Goal: Task Accomplishment & Management: Use online tool/utility

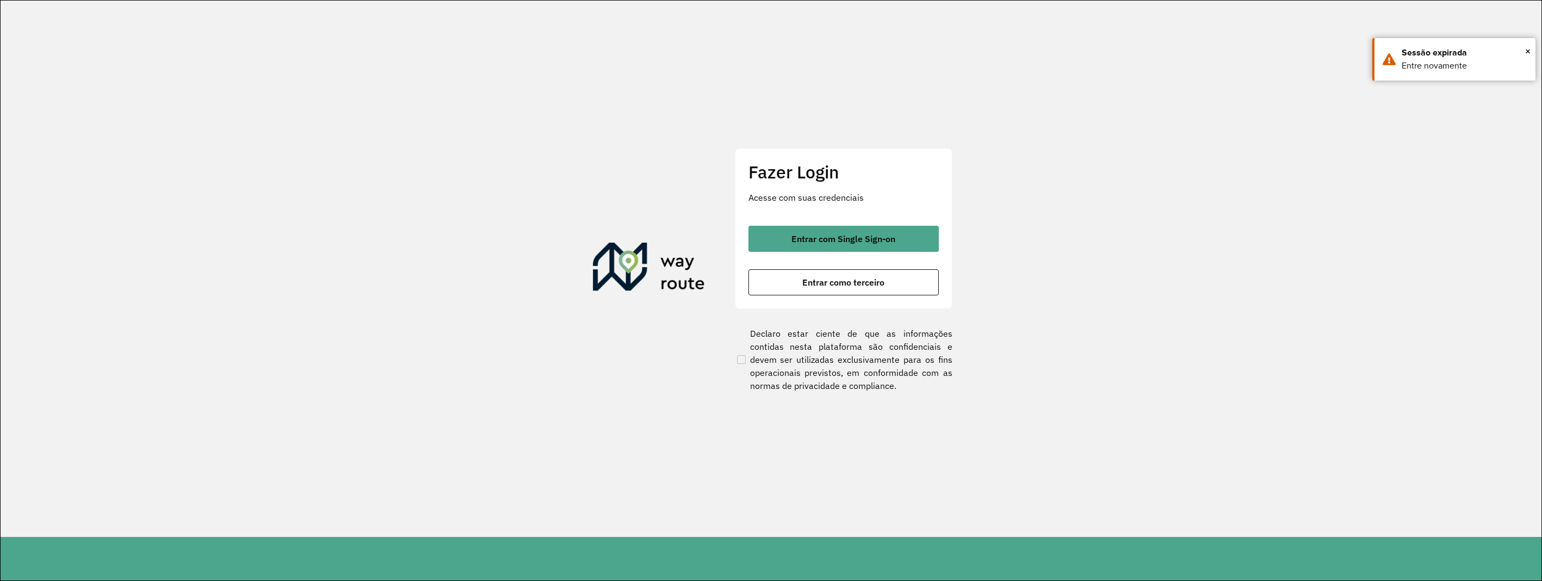
click at [831, 286] on span "Entrar como terceiro" at bounding box center [843, 282] width 82 height 9
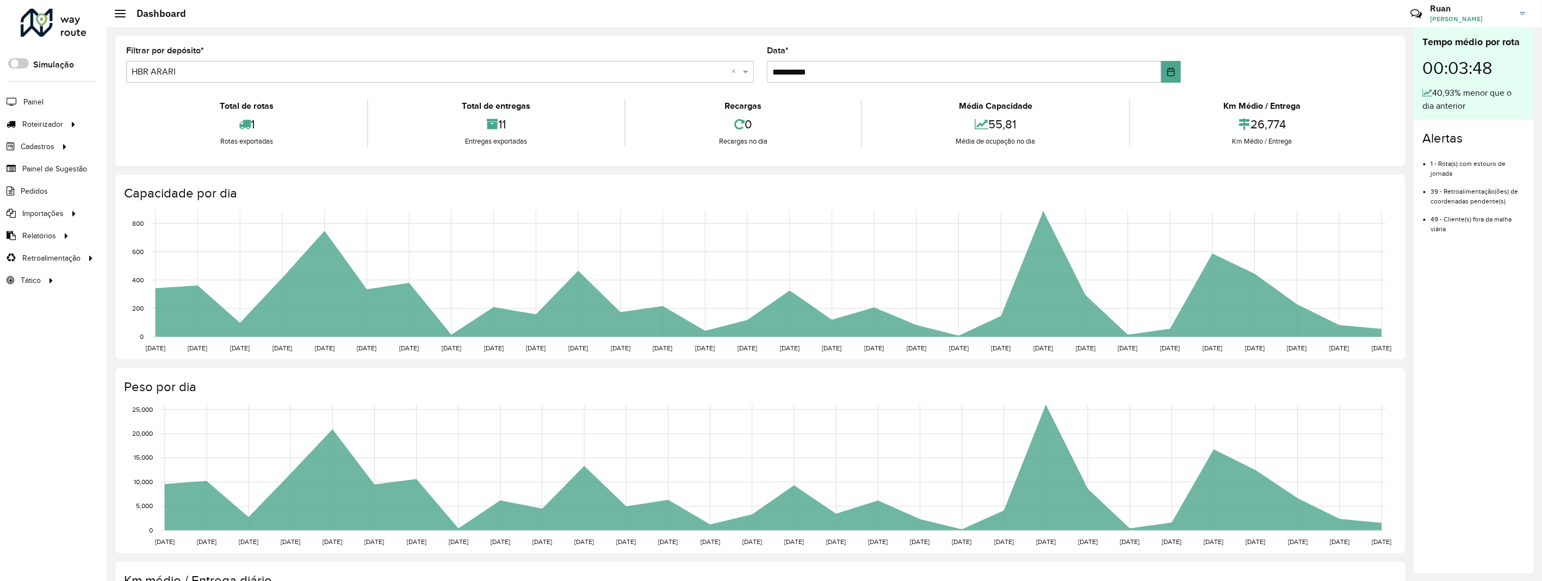
click at [229, 73] on input "text" at bounding box center [429, 72] width 595 height 13
click at [207, 107] on div "HBR MARAJO" at bounding box center [439, 103] width 625 height 18
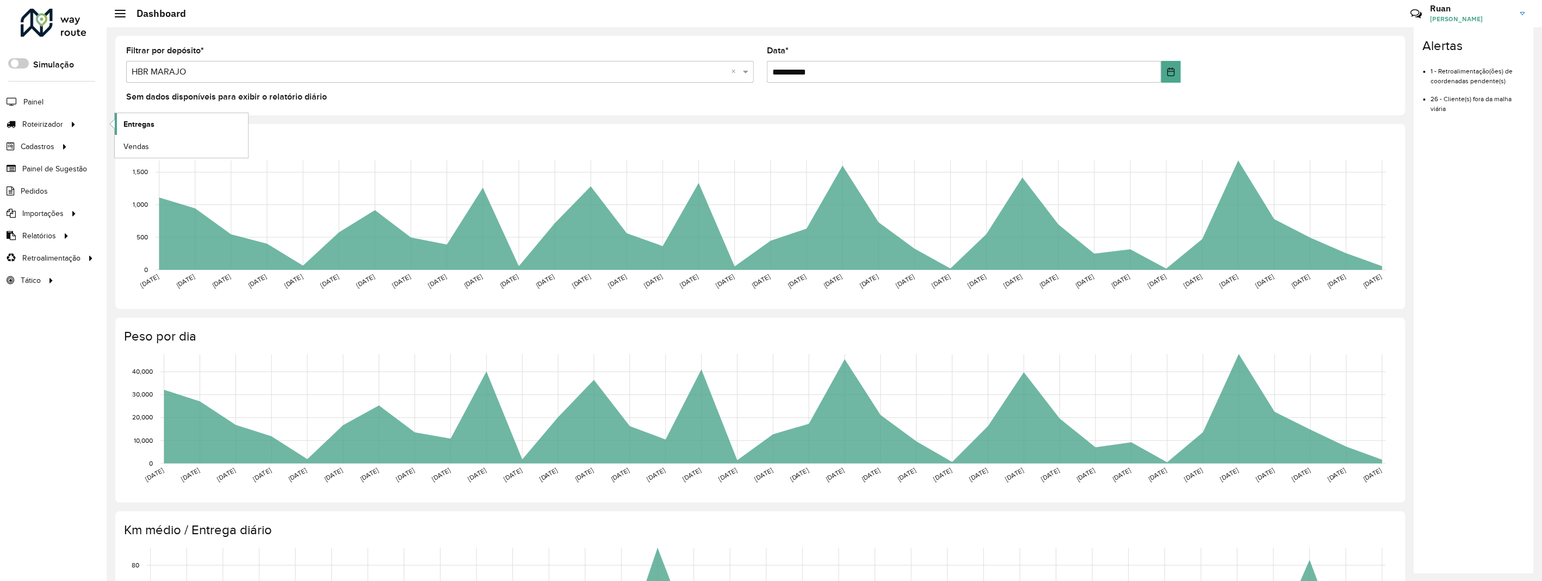
click at [126, 122] on span "Entregas" at bounding box center [138, 124] width 31 height 11
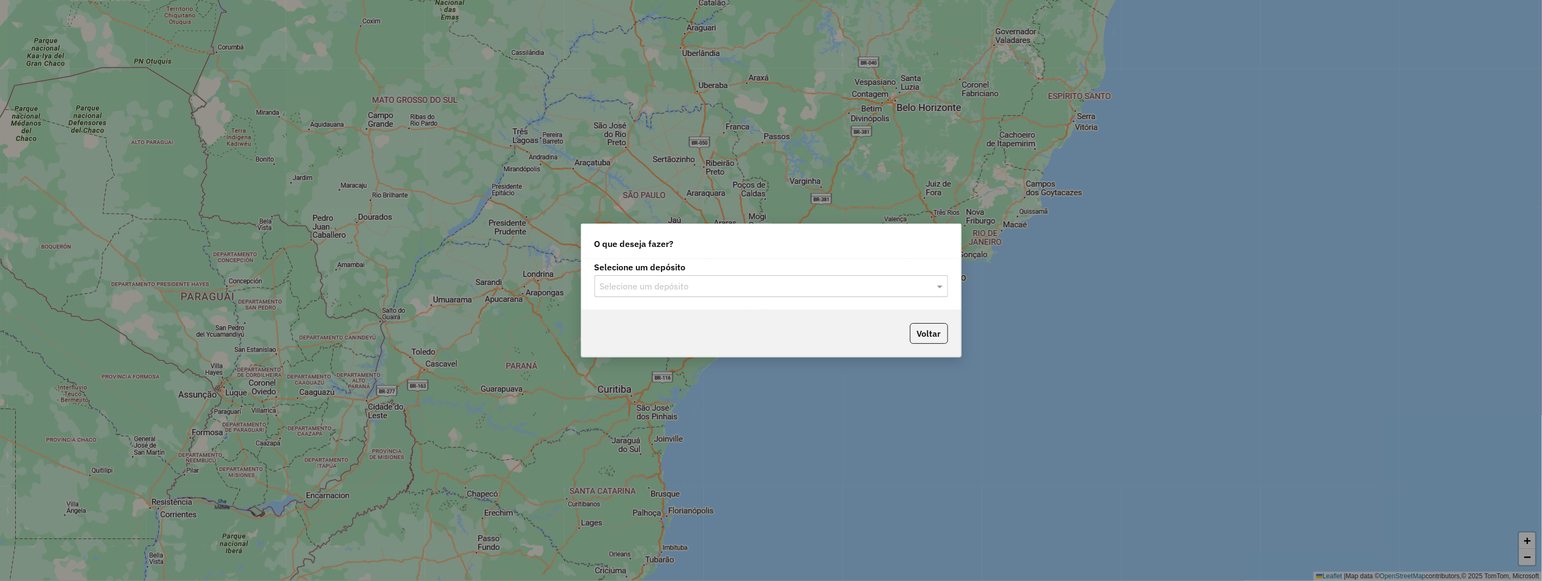
drag, startPoint x: 689, startPoint y: 282, endPoint x: 680, endPoint y: 296, distance: 16.9
click at [689, 283] on input "text" at bounding box center [760, 286] width 321 height 13
click at [666, 339] on div "HBR MARAJO" at bounding box center [771, 336] width 352 height 18
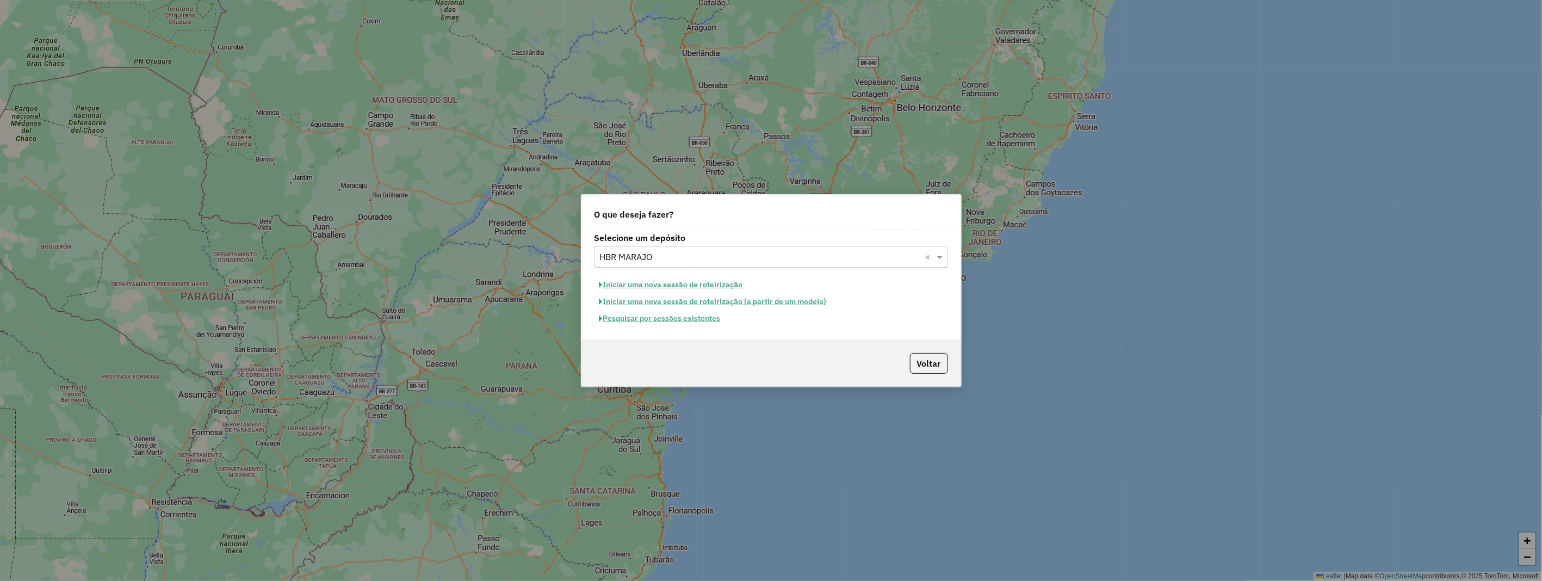
click at [670, 285] on button "Iniciar uma nova sessão de roteirização" at bounding box center [670, 284] width 153 height 17
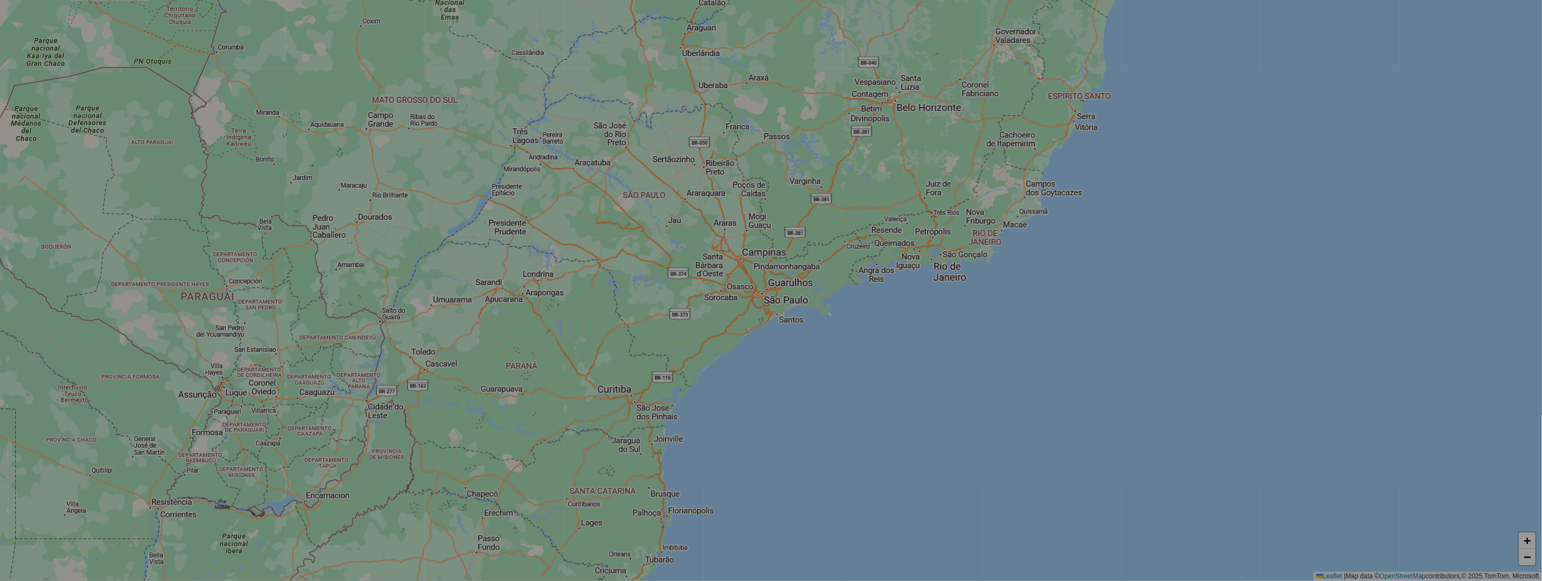
select select "*"
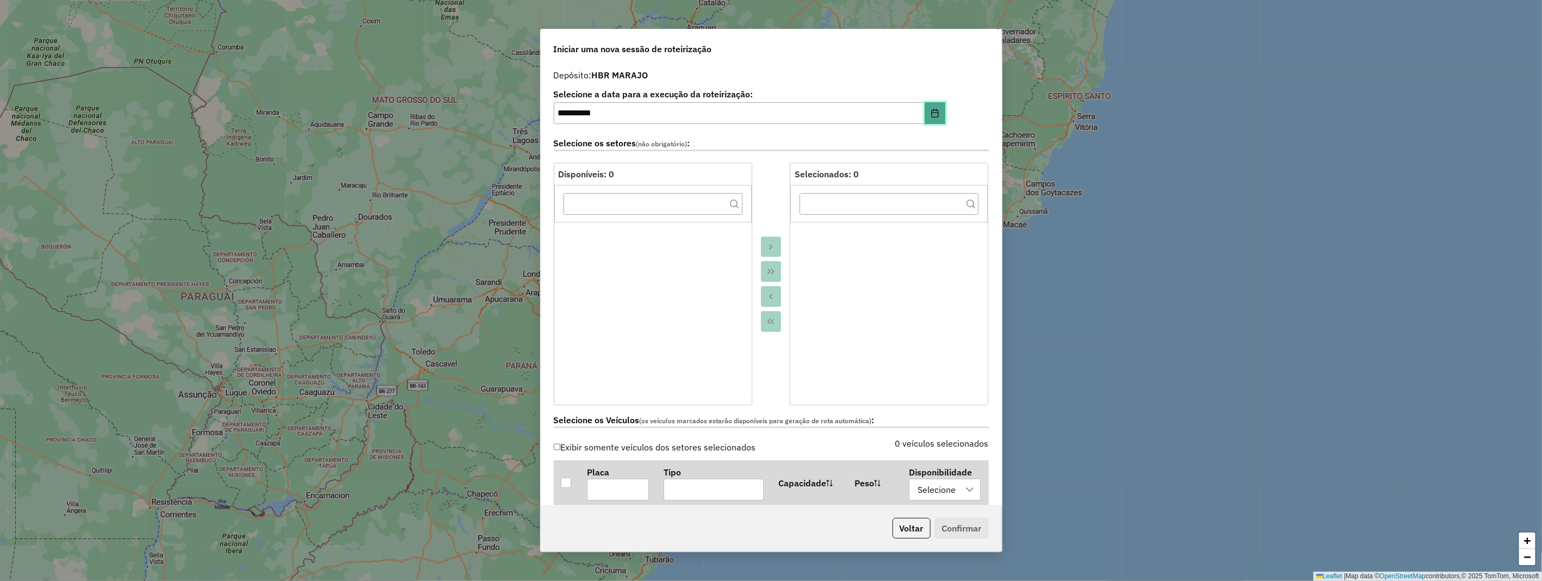
click at [931, 117] on icon "Choose Date" at bounding box center [934, 113] width 7 height 9
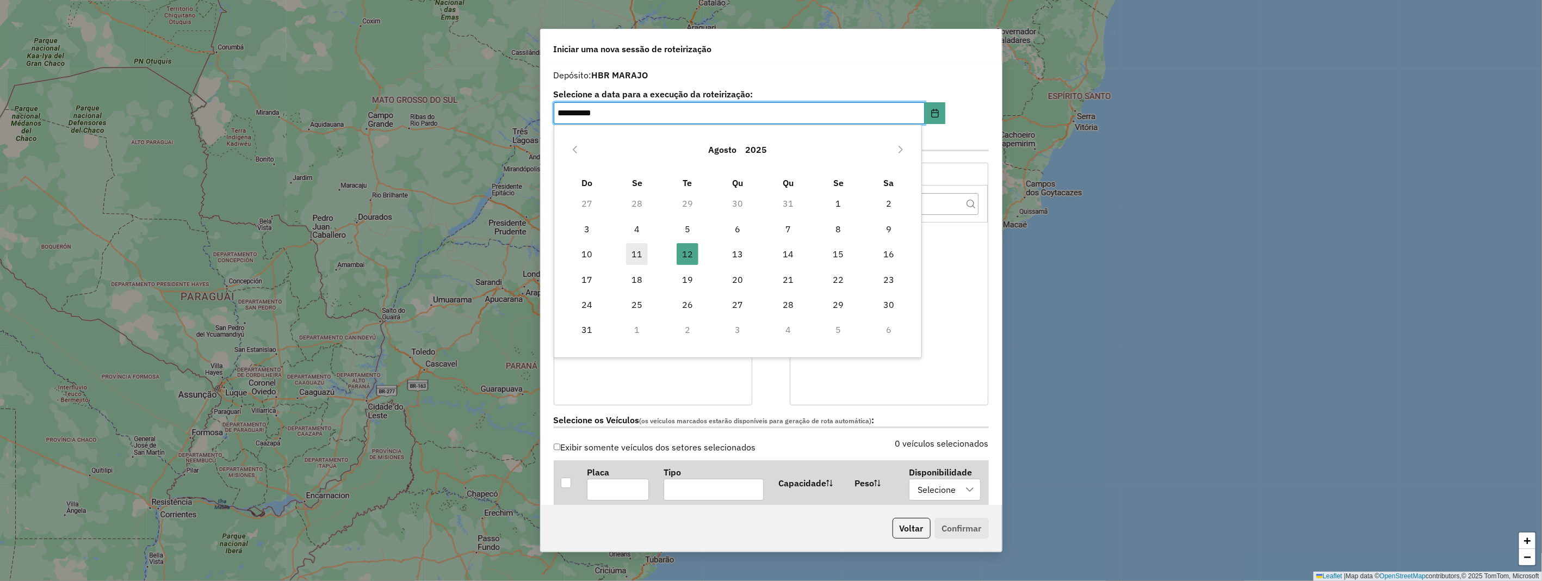
click at [637, 250] on span "11" at bounding box center [637, 254] width 22 height 22
type input "**********"
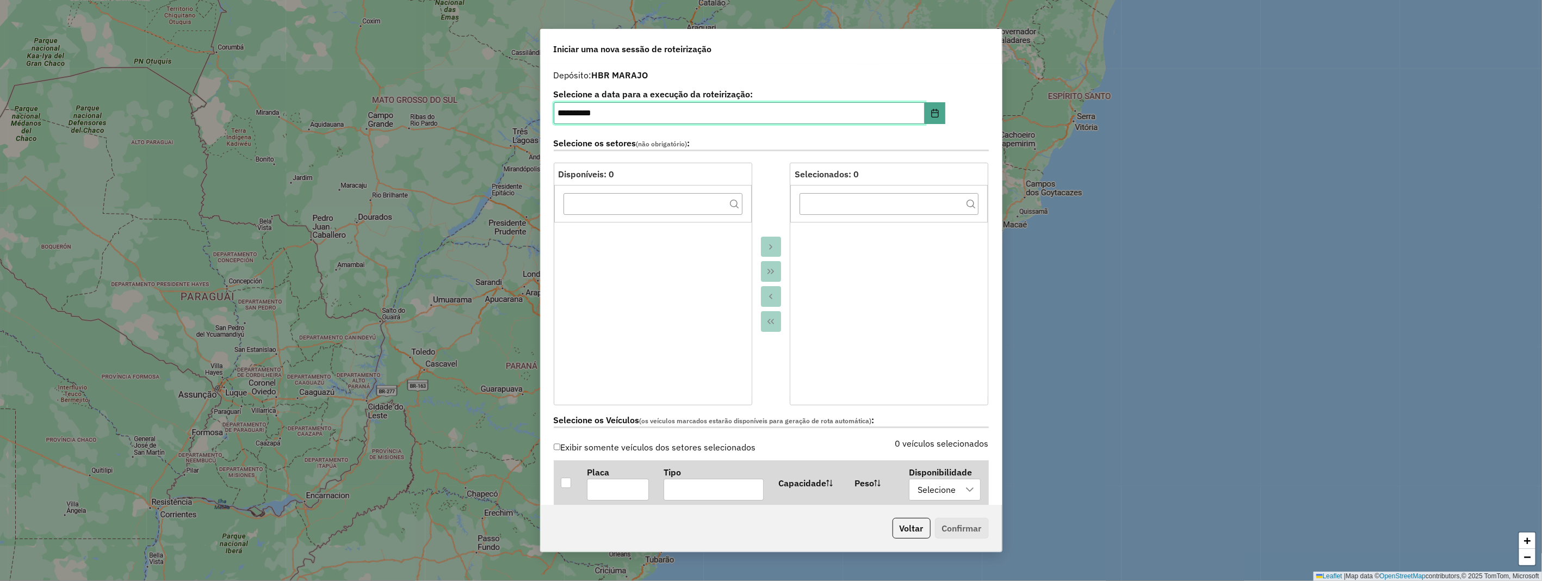
scroll to position [181, 0]
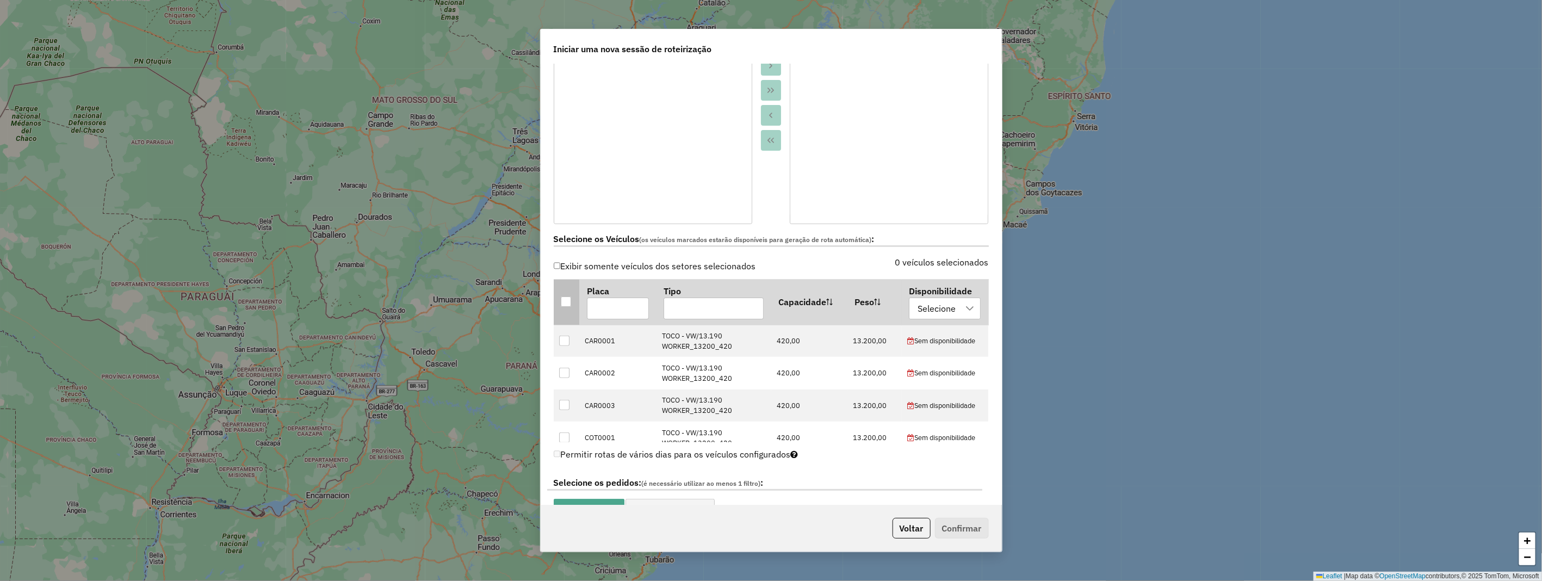
click at [562, 300] on div at bounding box center [566, 301] width 10 height 10
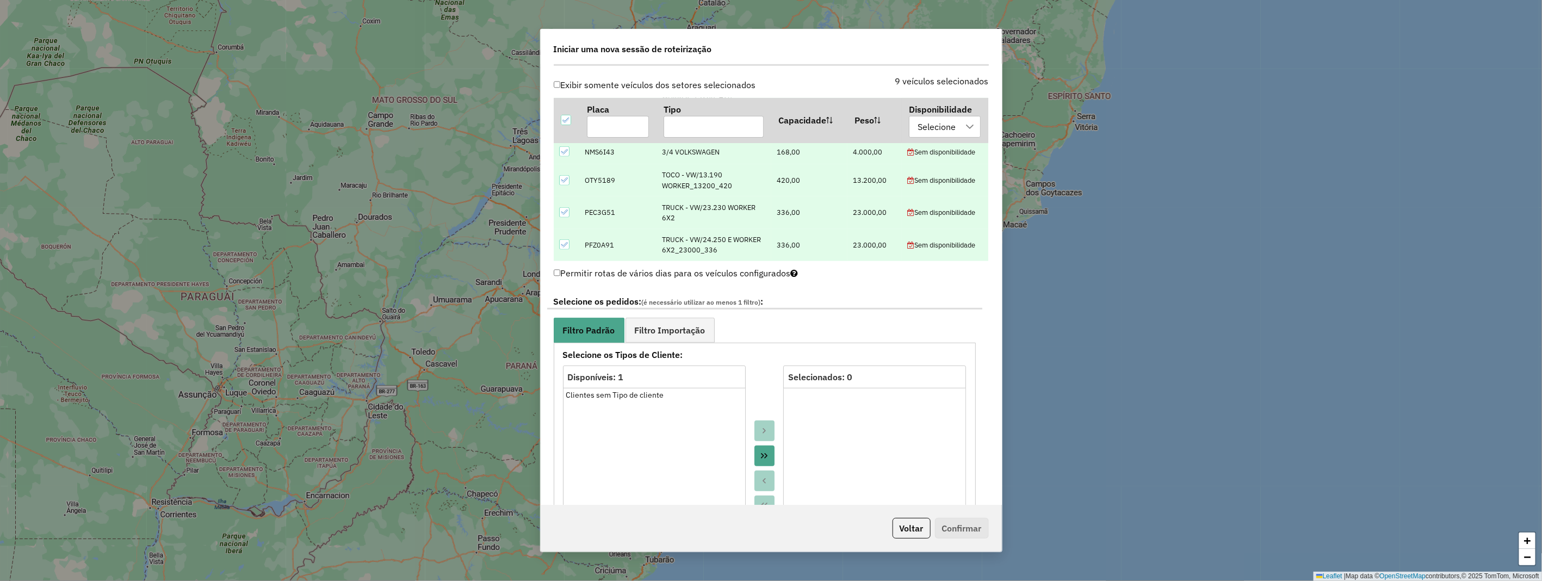
scroll to position [423, 0]
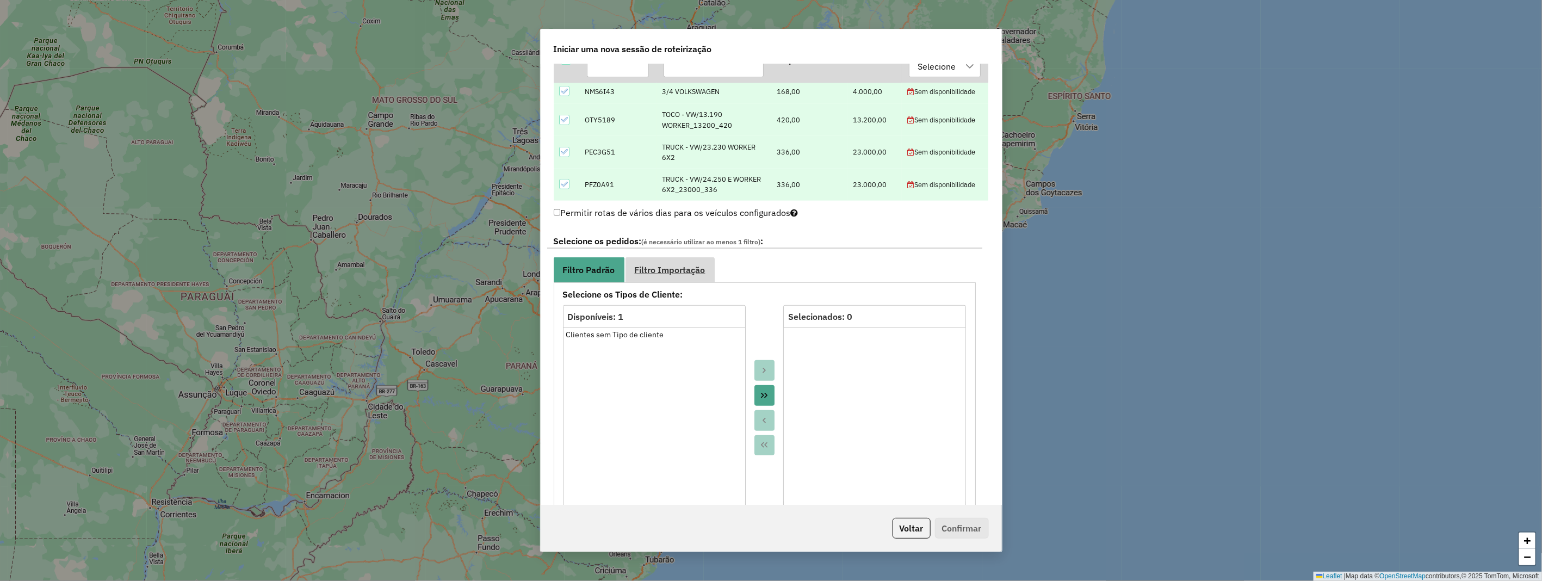
click at [688, 267] on span "Filtro Importação" at bounding box center [670, 269] width 71 height 9
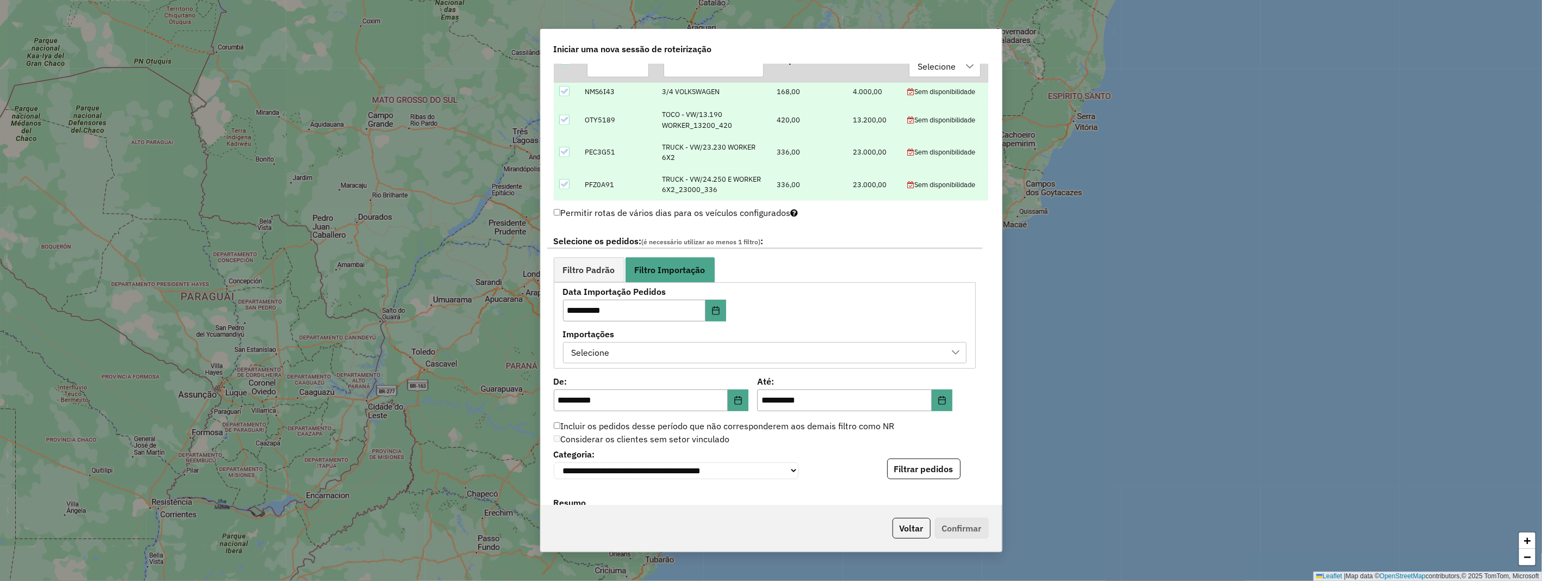
click at [629, 355] on div "Selecione" at bounding box center [756, 353] width 377 height 21
click at [577, 401] on div "Via Integração Automática - 1 / 1 - ERP - Luis - 11/08/2025 09:54" at bounding box center [580, 402] width 10 height 10
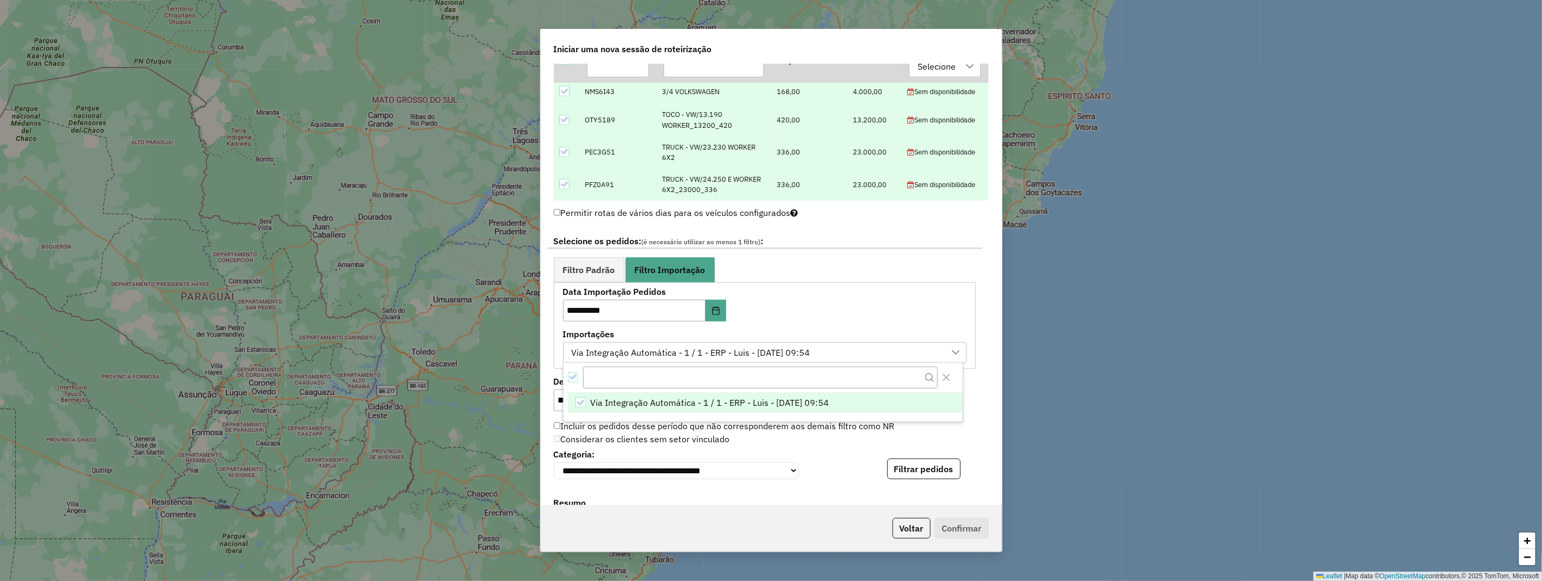
click at [855, 452] on div "**********" at bounding box center [771, 462] width 435 height 33
click at [742, 394] on button "Choose Date" at bounding box center [738, 400] width 21 height 22
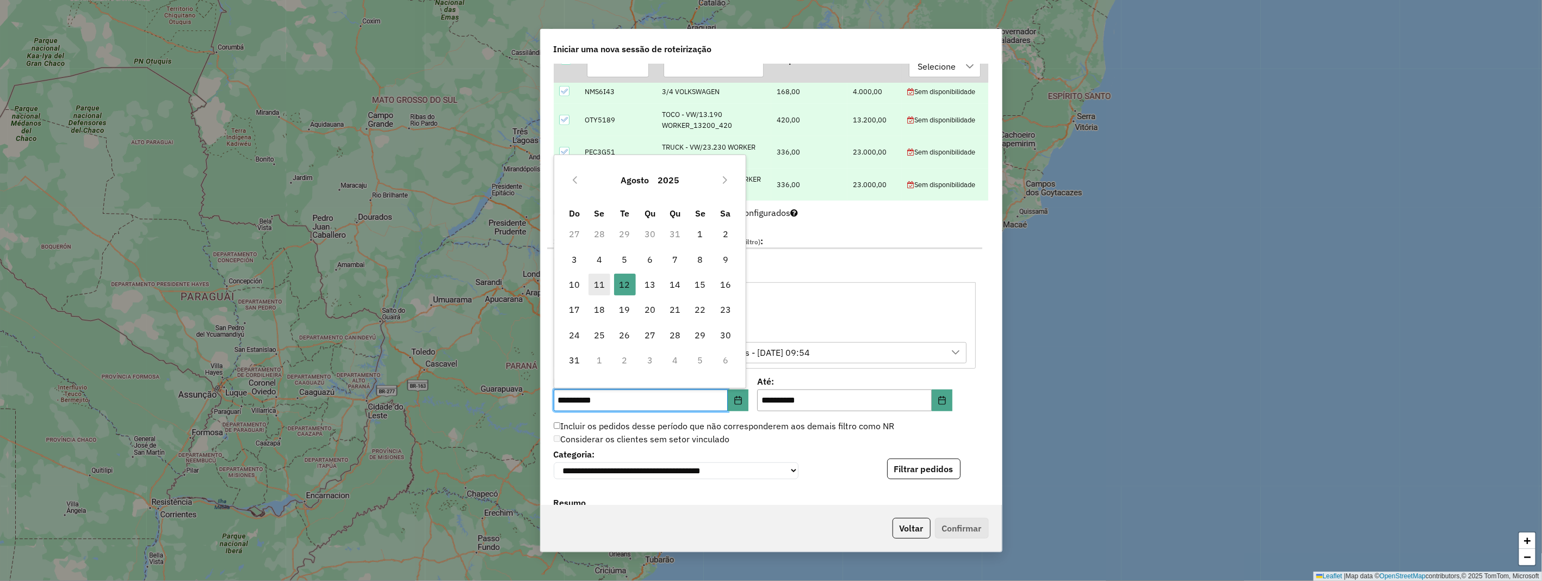
drag, startPoint x: 604, startPoint y: 288, endPoint x: 672, endPoint y: 333, distance: 81.3
click at [603, 288] on span "11" at bounding box center [599, 285] width 22 height 22
type input "**********"
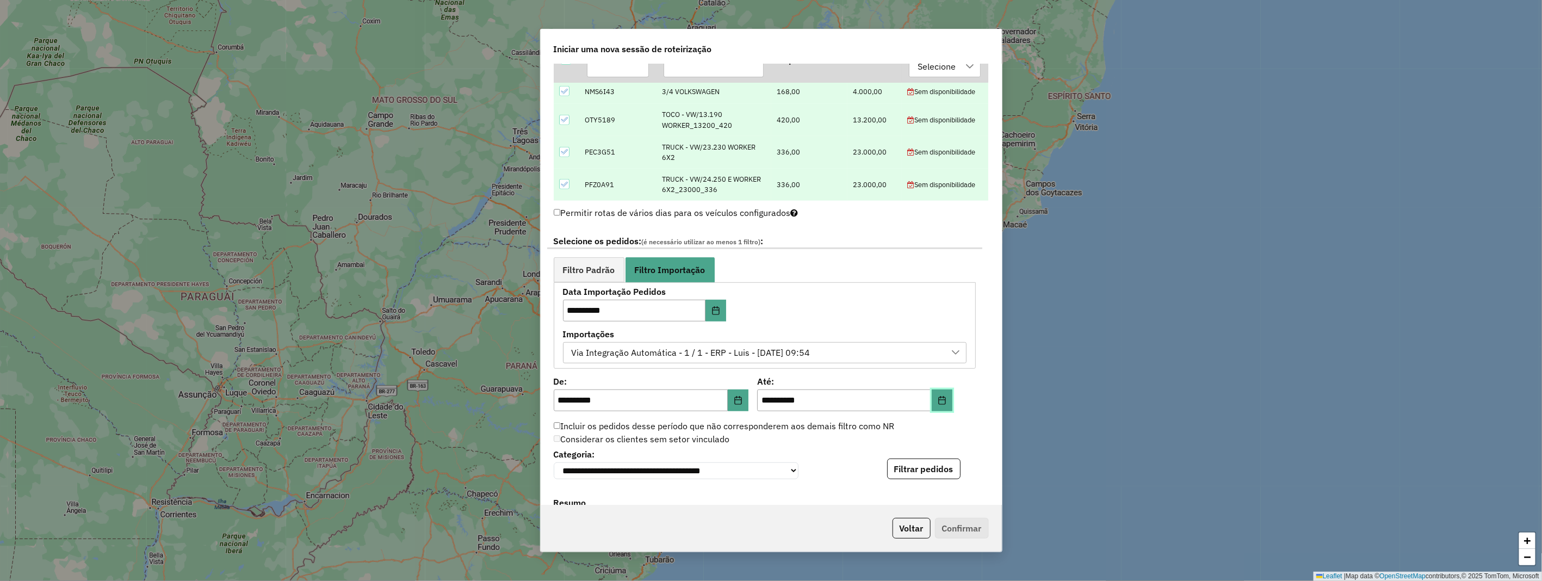
click at [938, 402] on icon "Choose Date" at bounding box center [941, 400] width 7 height 9
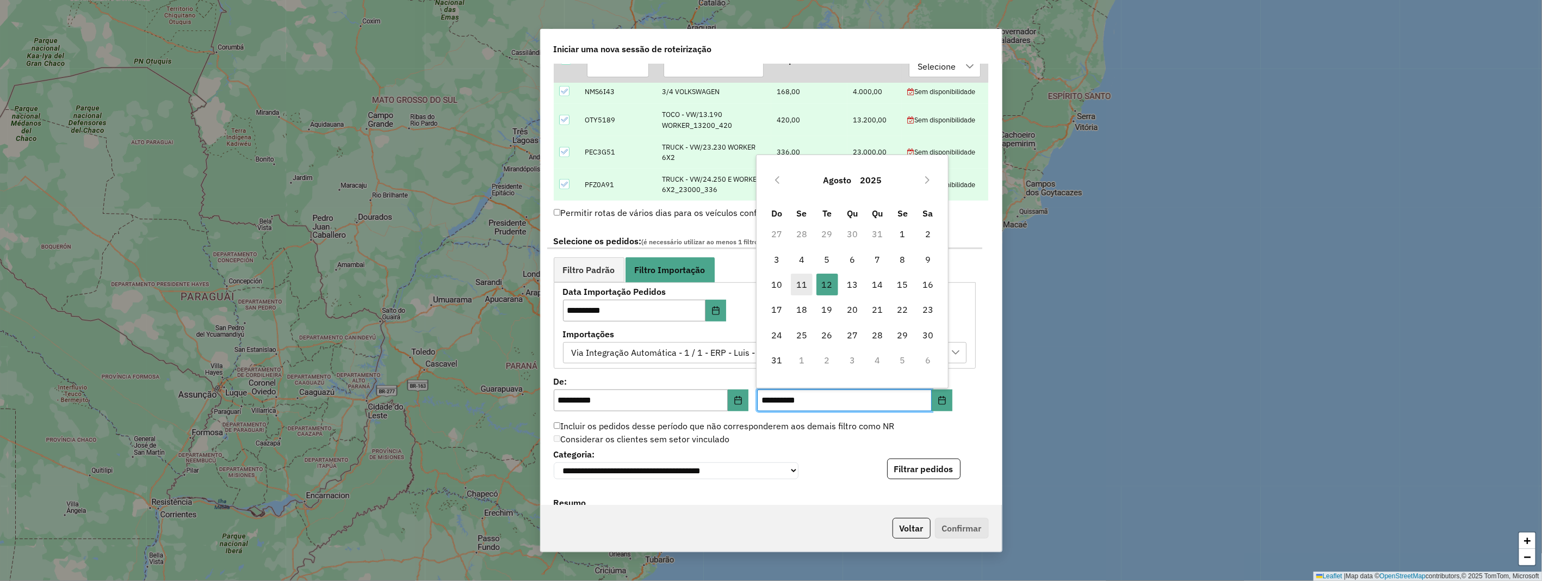
click at [800, 284] on span "11" at bounding box center [802, 285] width 22 height 22
type input "**********"
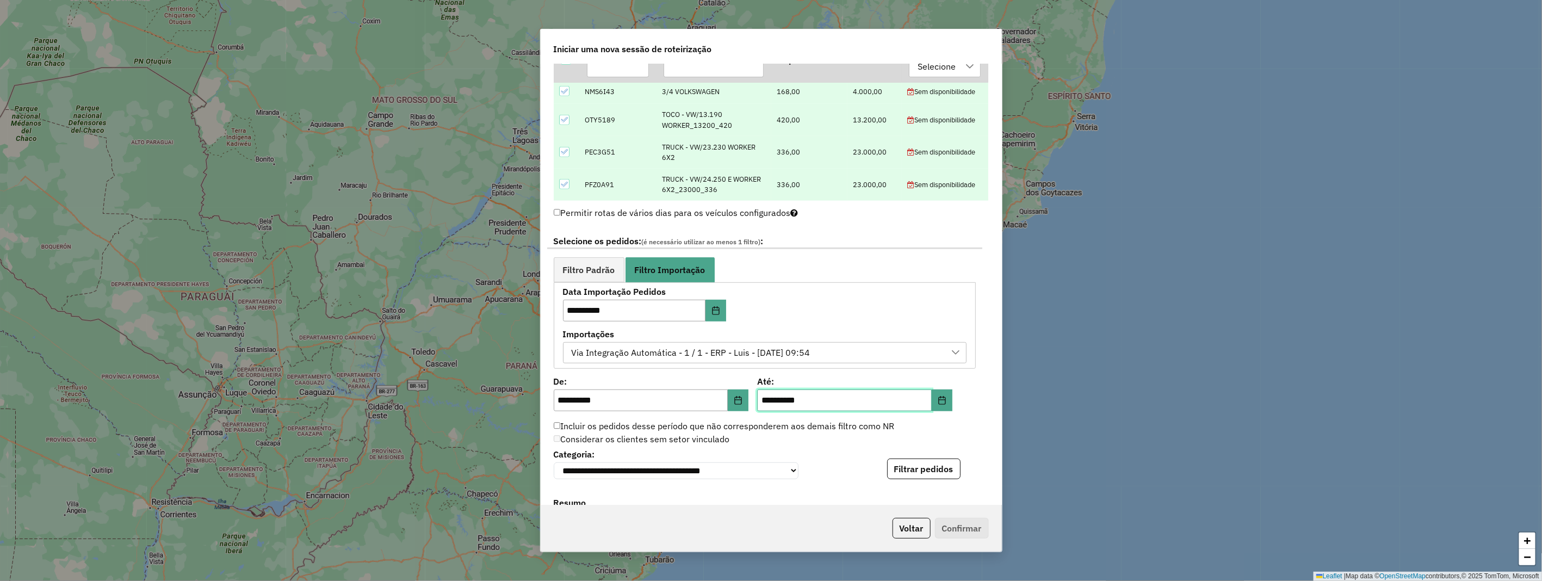
scroll to position [604, 0]
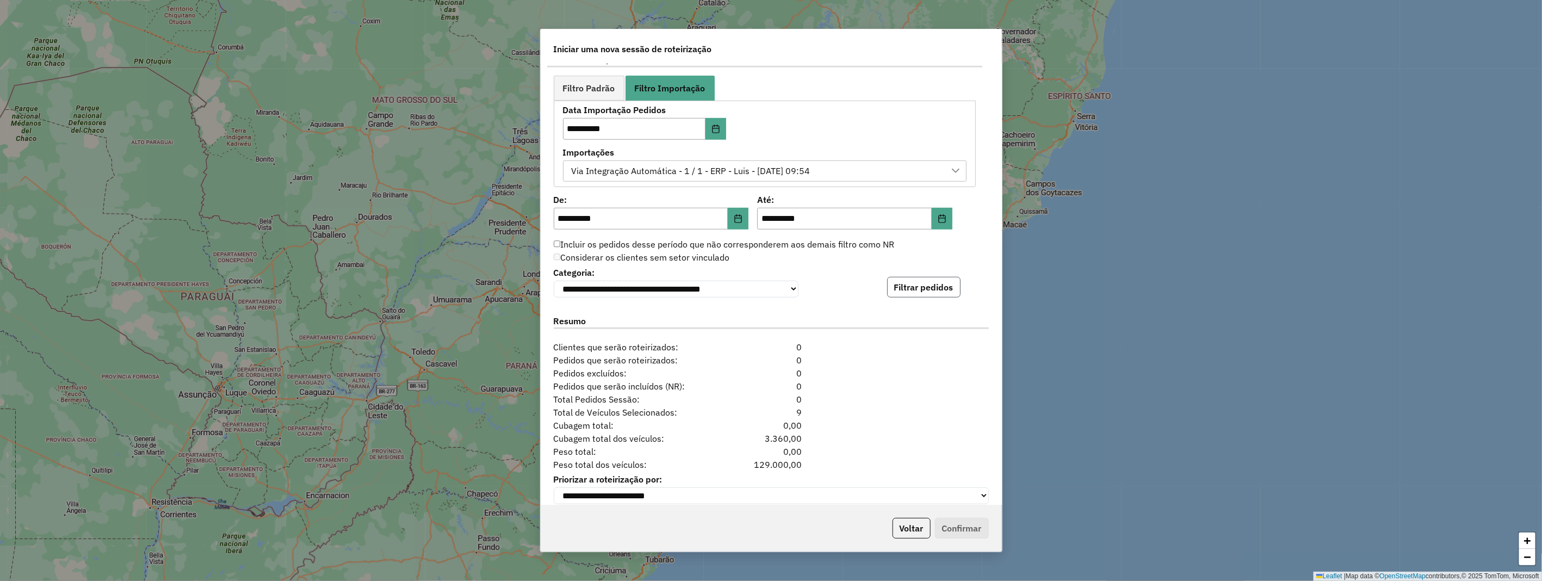
click at [929, 291] on button "Filtrar pedidos" at bounding box center [923, 287] width 73 height 21
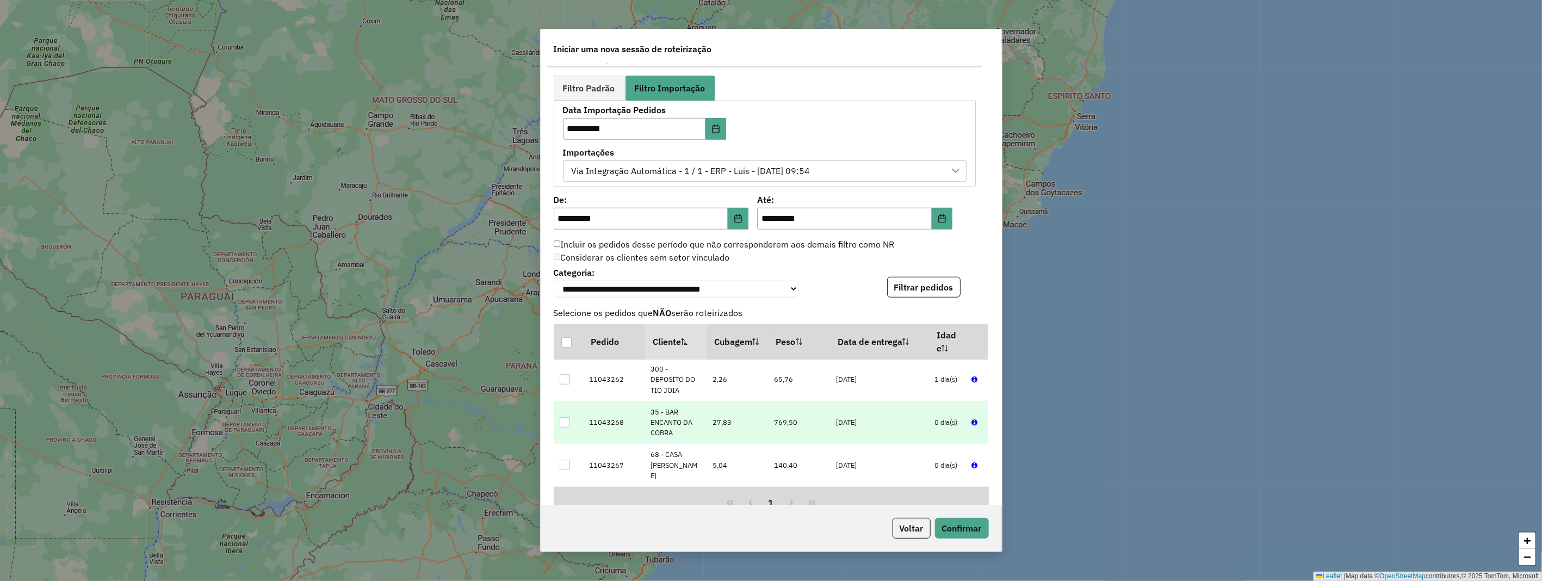
scroll to position [0, 0]
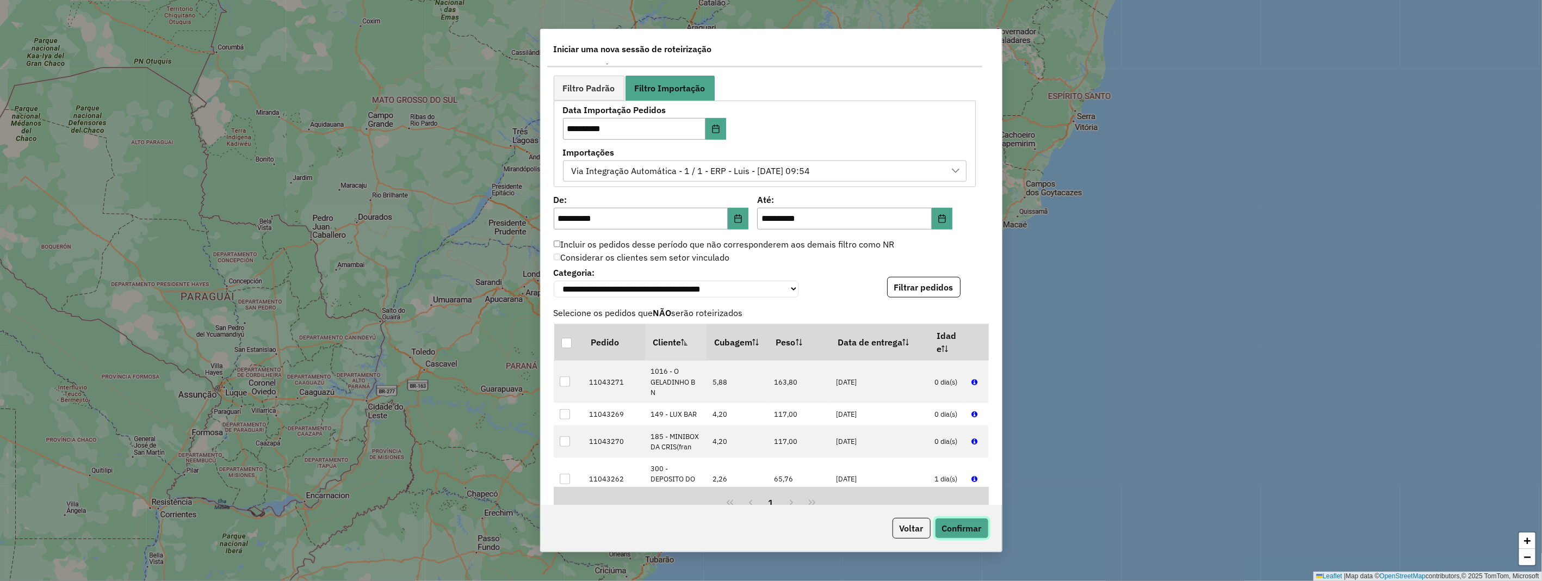
click at [952, 520] on button "Confirmar" at bounding box center [962, 528] width 54 height 21
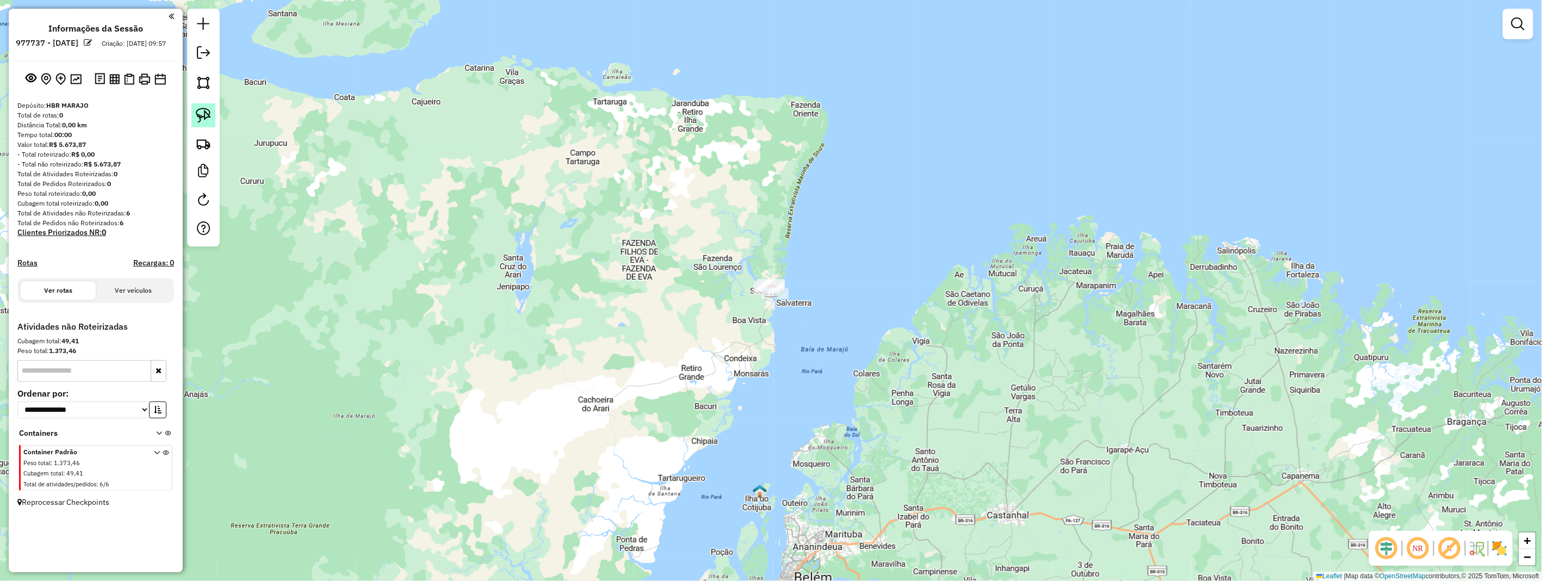
click at [201, 115] on img at bounding box center [203, 115] width 15 height 15
click at [203, 117] on img at bounding box center [203, 115] width 15 height 15
drag, startPoint x: 785, startPoint y: 261, endPoint x: 803, endPoint y: 298, distance: 41.3
click at [803, 298] on div "Janela de atendimento Grade de atendimento Capacidade Transportadoras Veículos …" at bounding box center [771, 290] width 1542 height 581
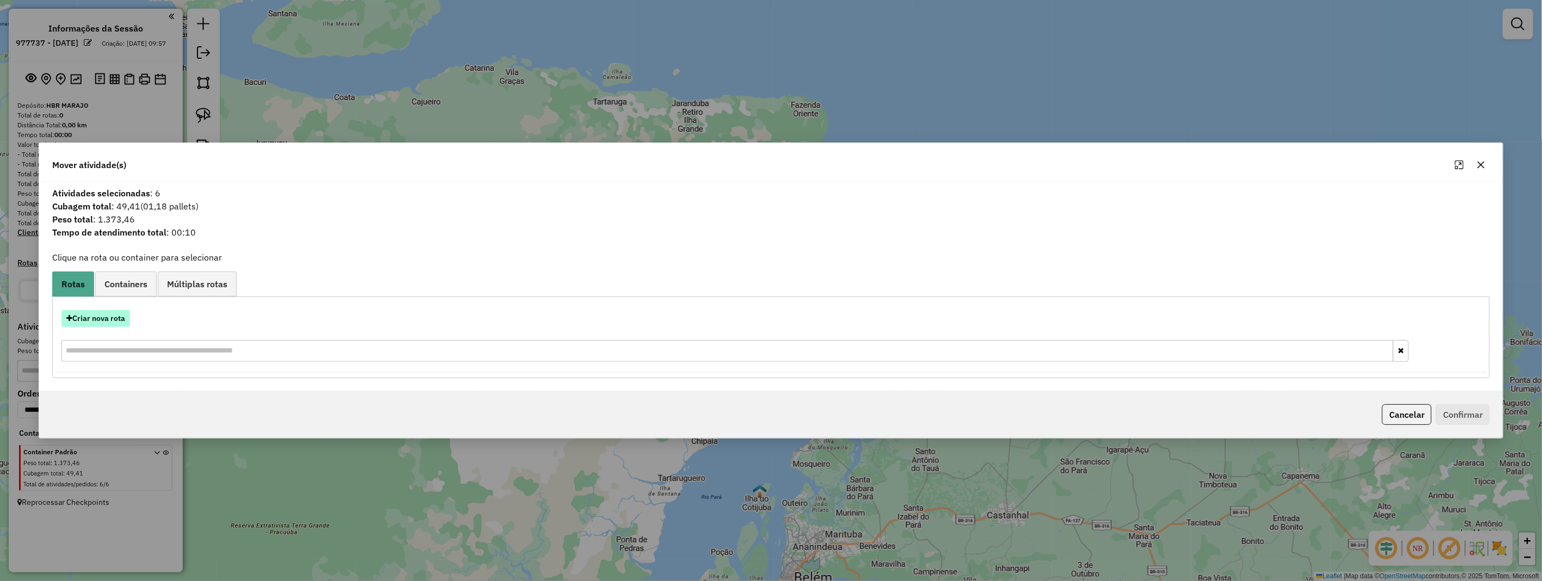
click at [94, 321] on button "Criar nova rota" at bounding box center [95, 318] width 69 height 17
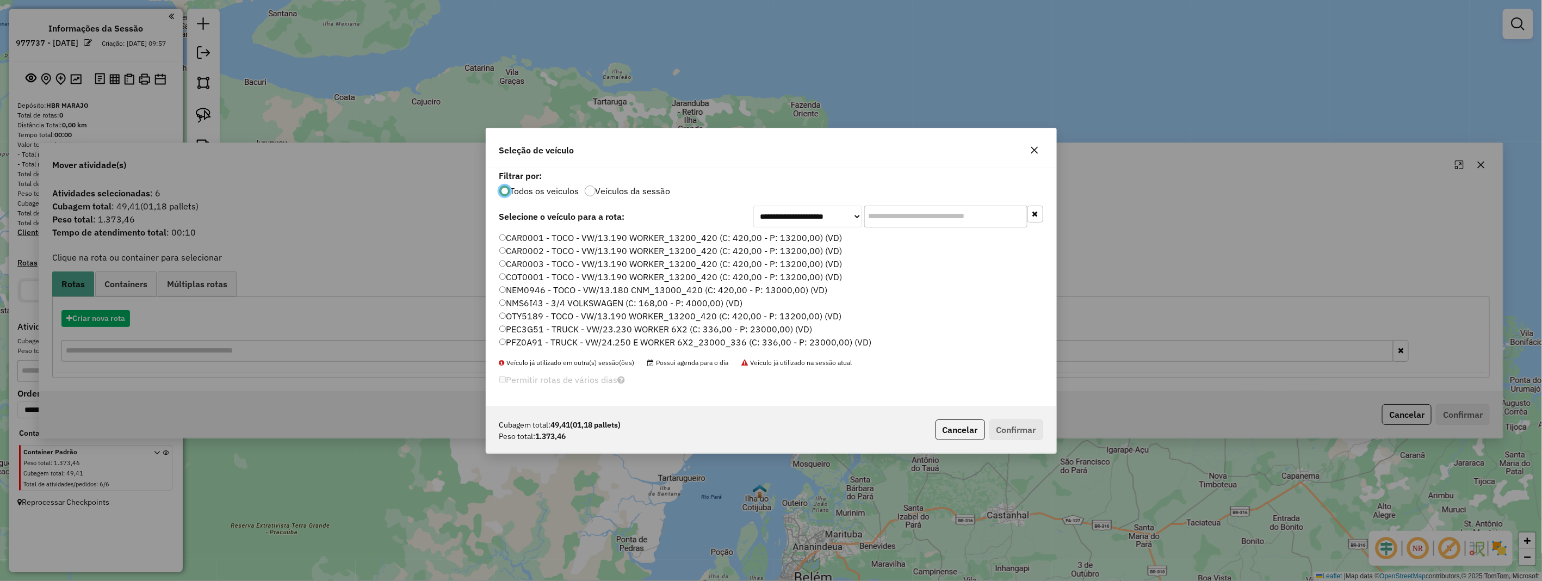
scroll to position [6, 3]
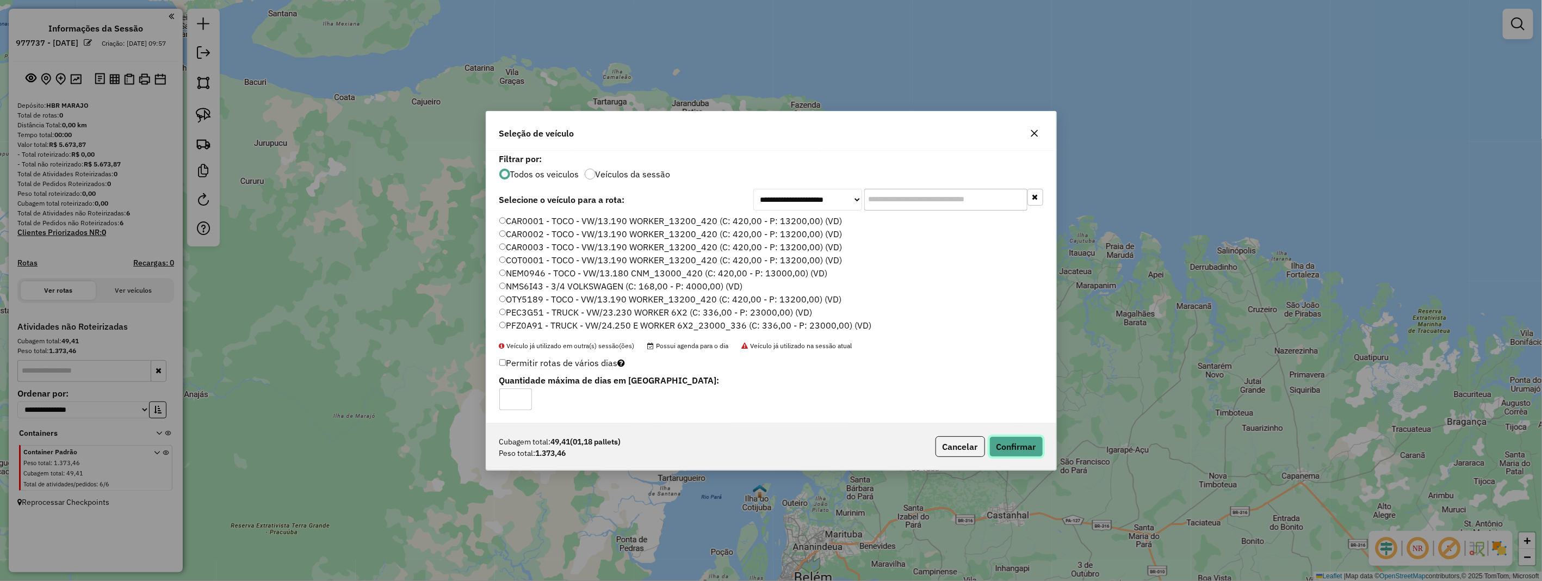
click at [1019, 442] on button "Confirmar" at bounding box center [1016, 446] width 54 height 21
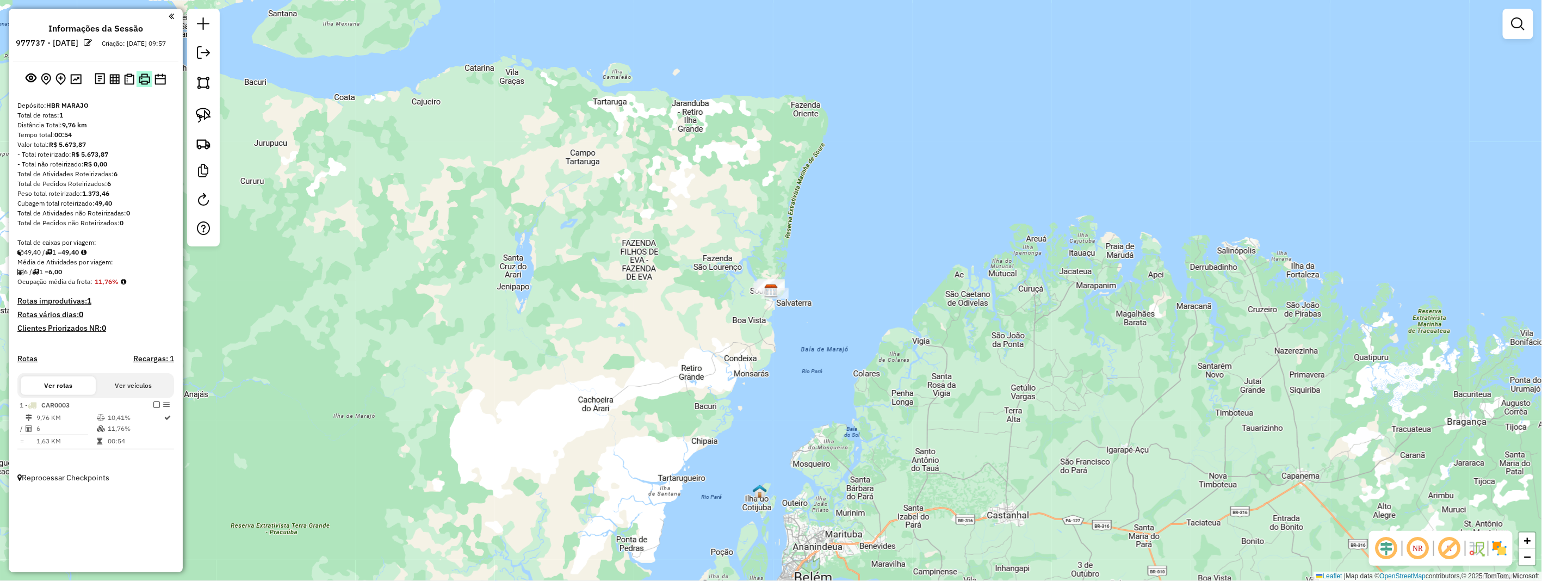
click at [147, 85] on img at bounding box center [144, 78] width 11 height 11
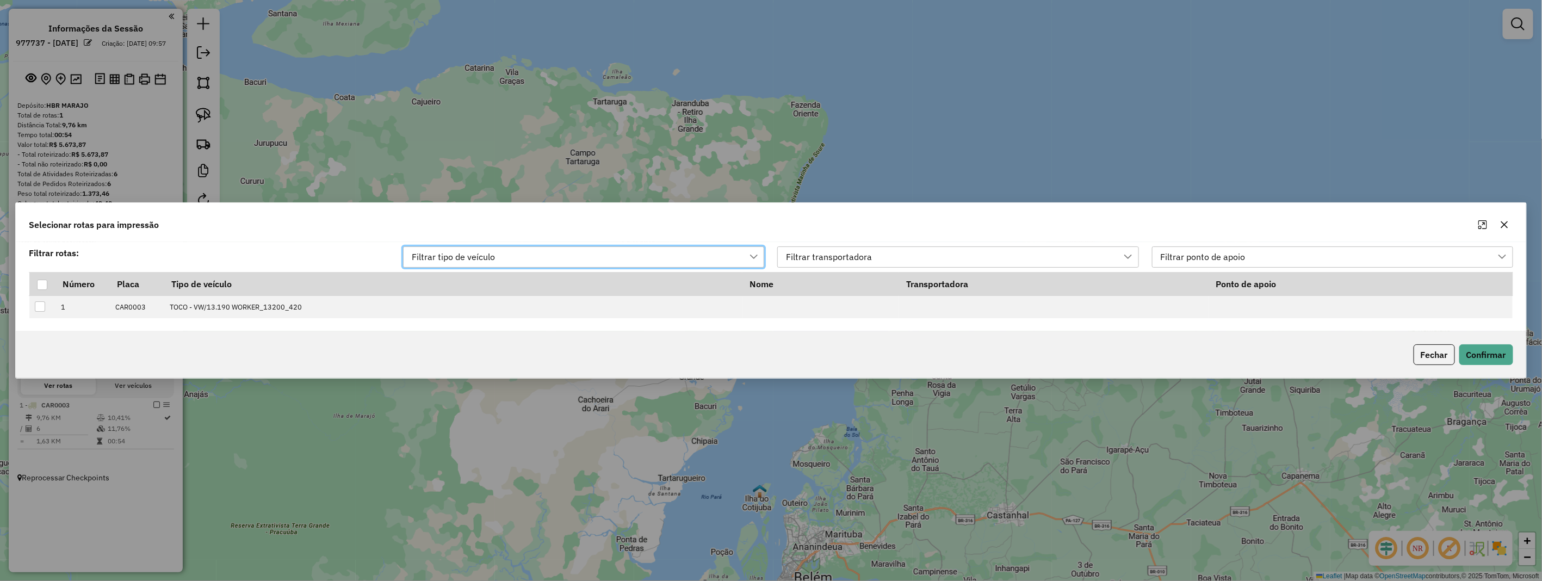
scroll to position [7, 48]
click at [42, 285] on div at bounding box center [42, 285] width 10 height 10
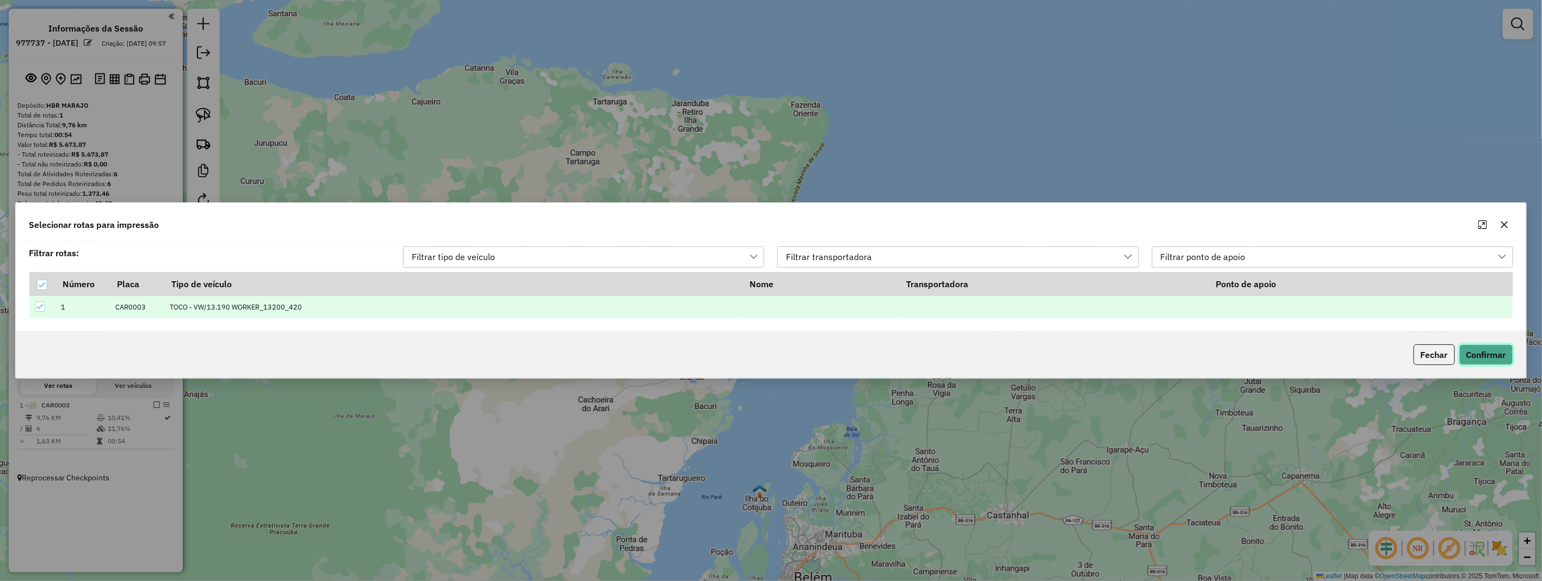
click at [1490, 355] on button "Confirmar" at bounding box center [1486, 354] width 54 height 21
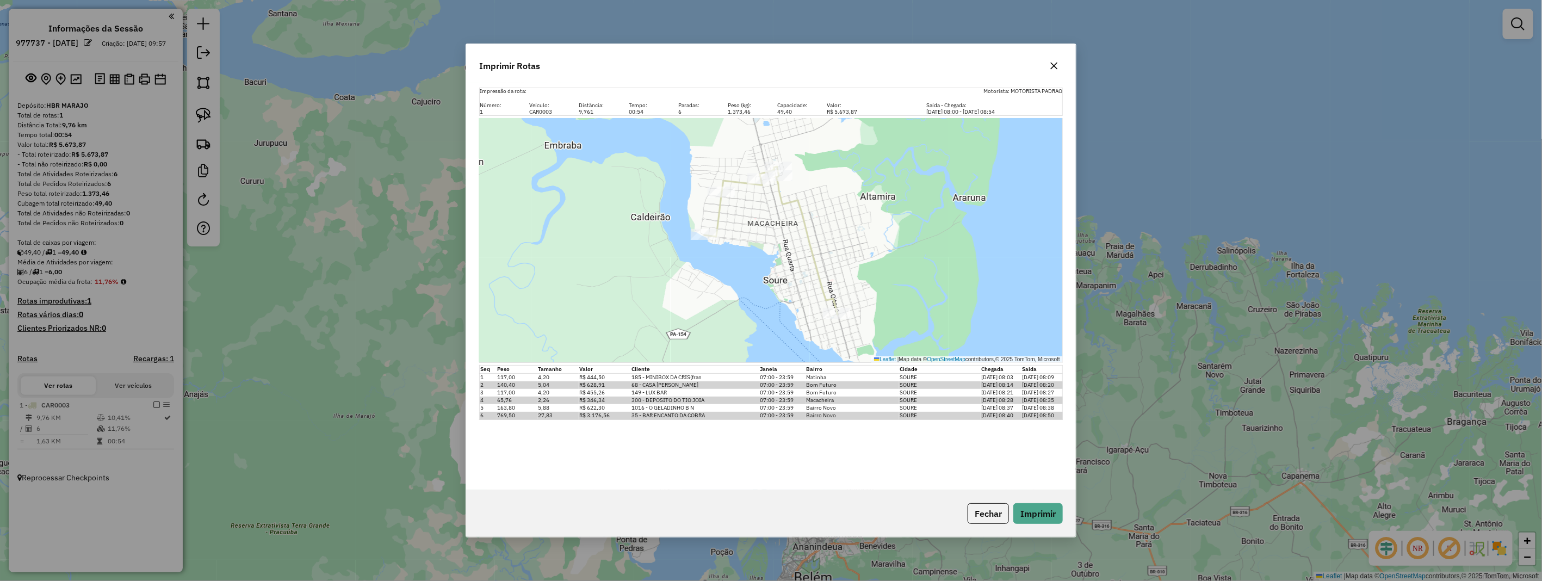
click at [1054, 63] on icon "button" at bounding box center [1053, 65] width 9 height 9
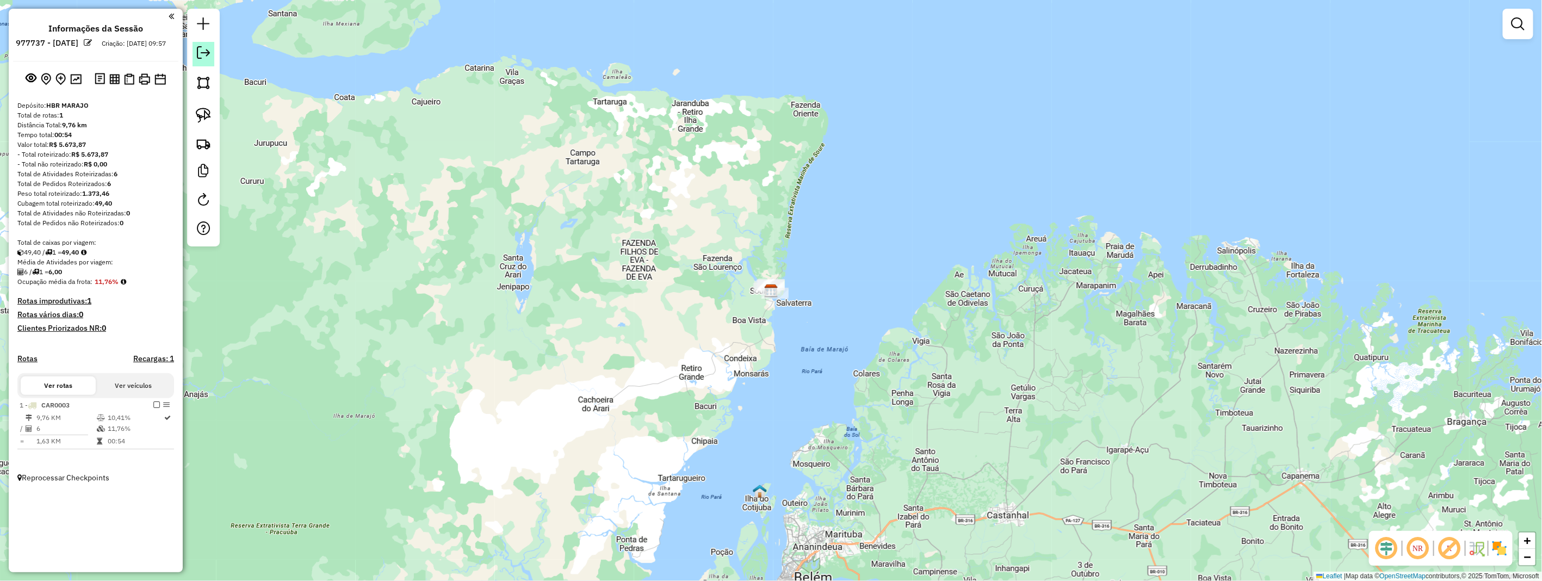
click at [203, 65] on link at bounding box center [203, 54] width 22 height 24
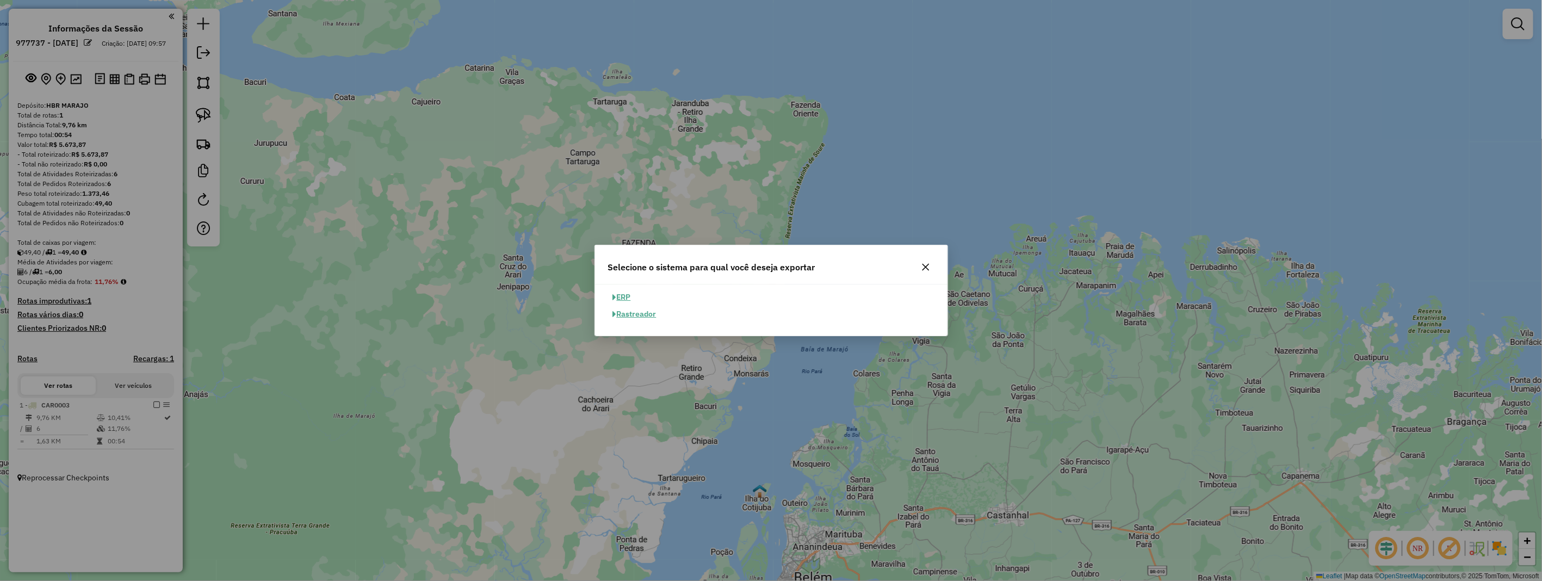
click at [620, 293] on button "ERP" at bounding box center [622, 297] width 28 height 17
select select "**"
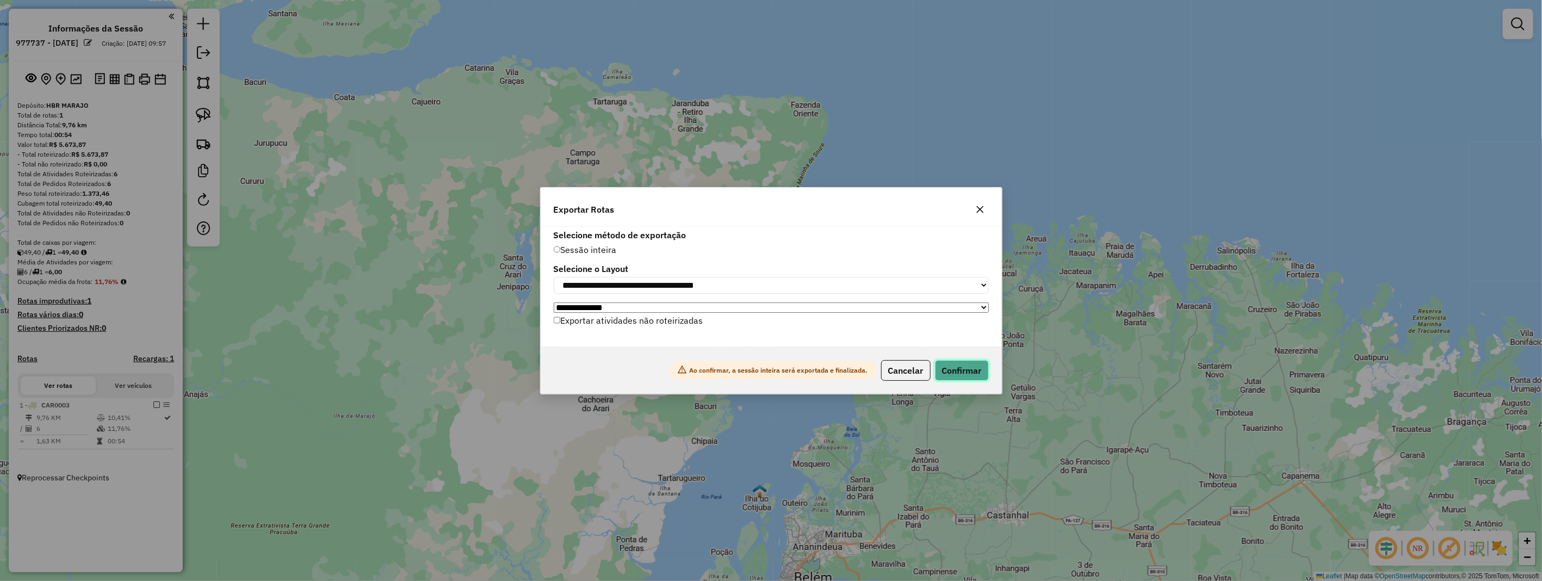
click at [966, 367] on button "Confirmar" at bounding box center [962, 370] width 54 height 21
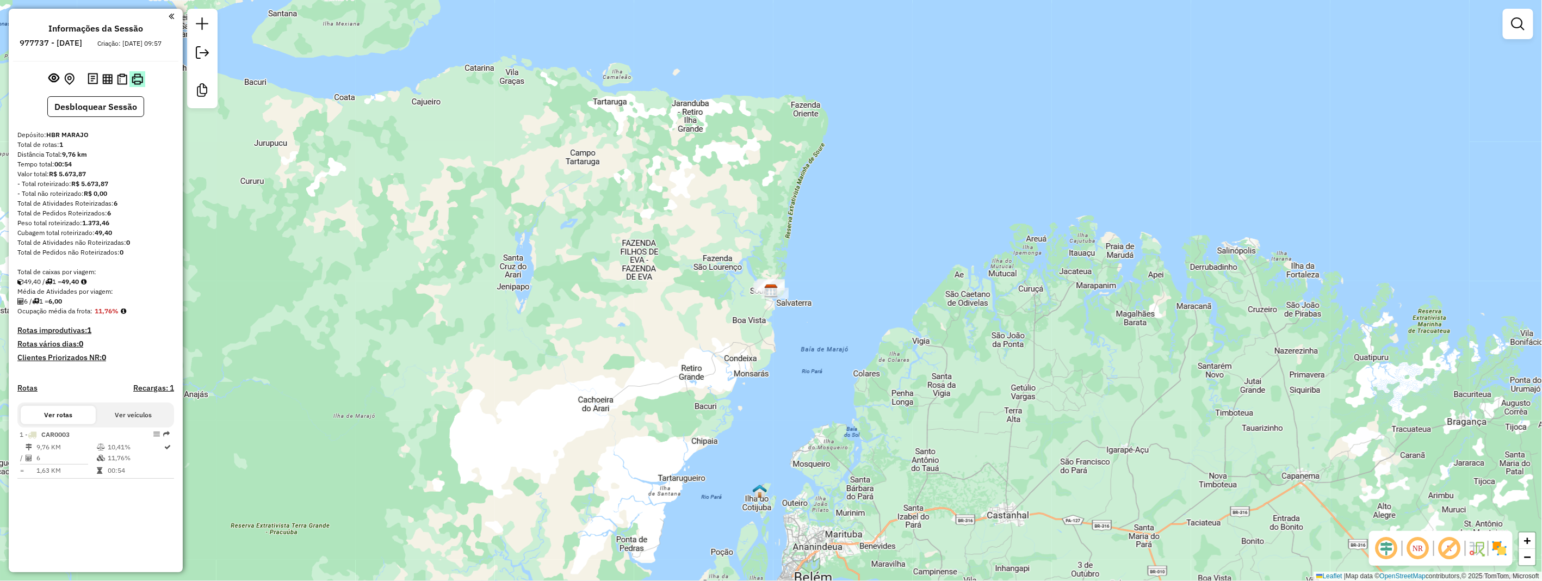
click at [139, 82] on button at bounding box center [137, 79] width 16 height 16
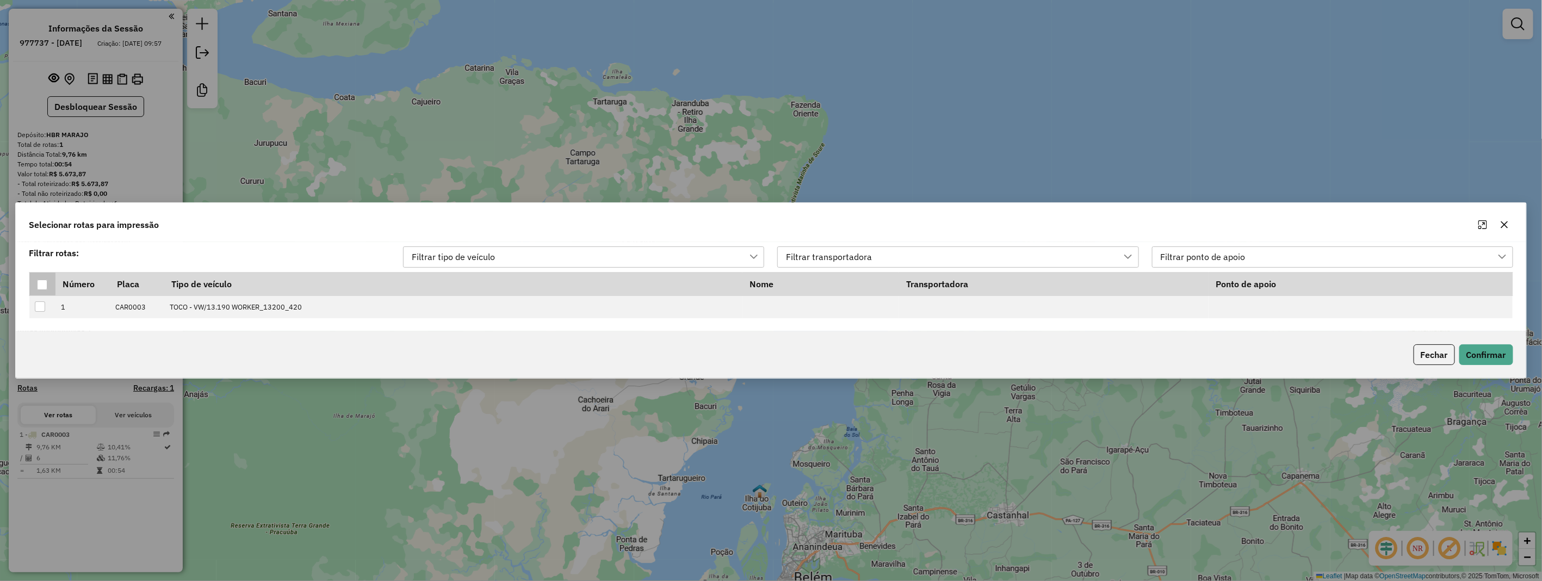
click at [44, 282] on div at bounding box center [42, 285] width 10 height 10
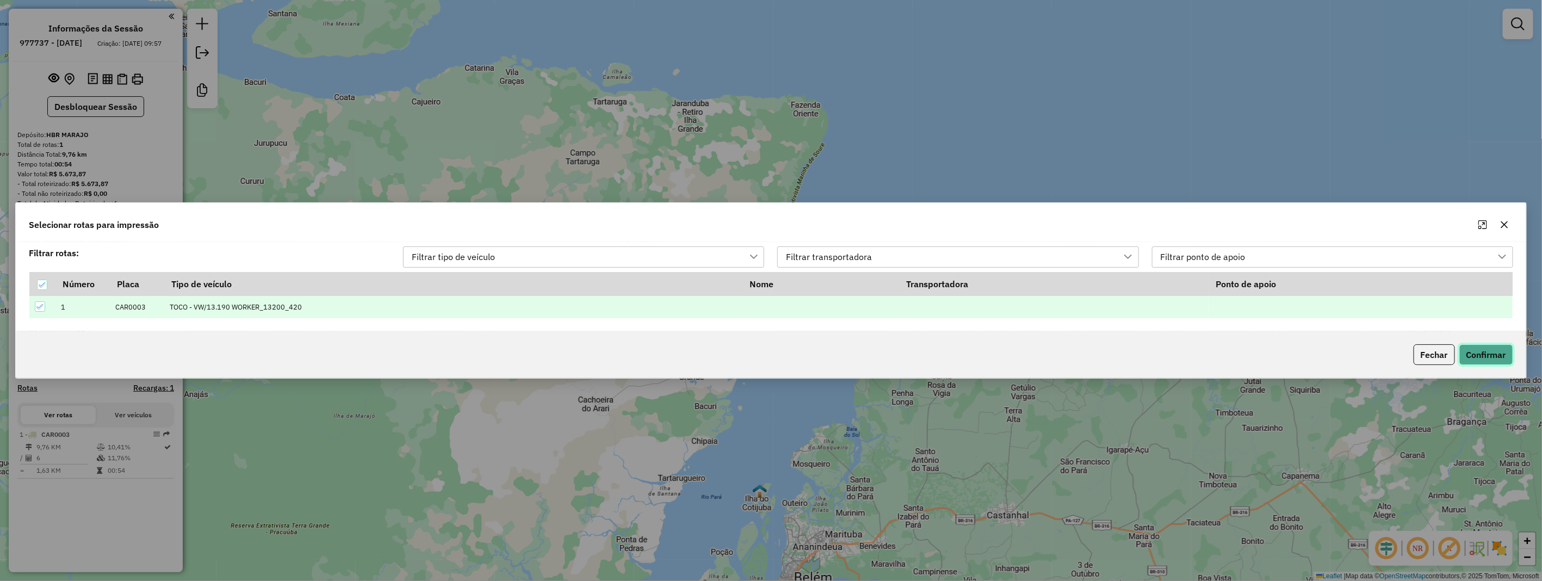
click at [1501, 362] on button "Confirmar" at bounding box center [1486, 354] width 54 height 21
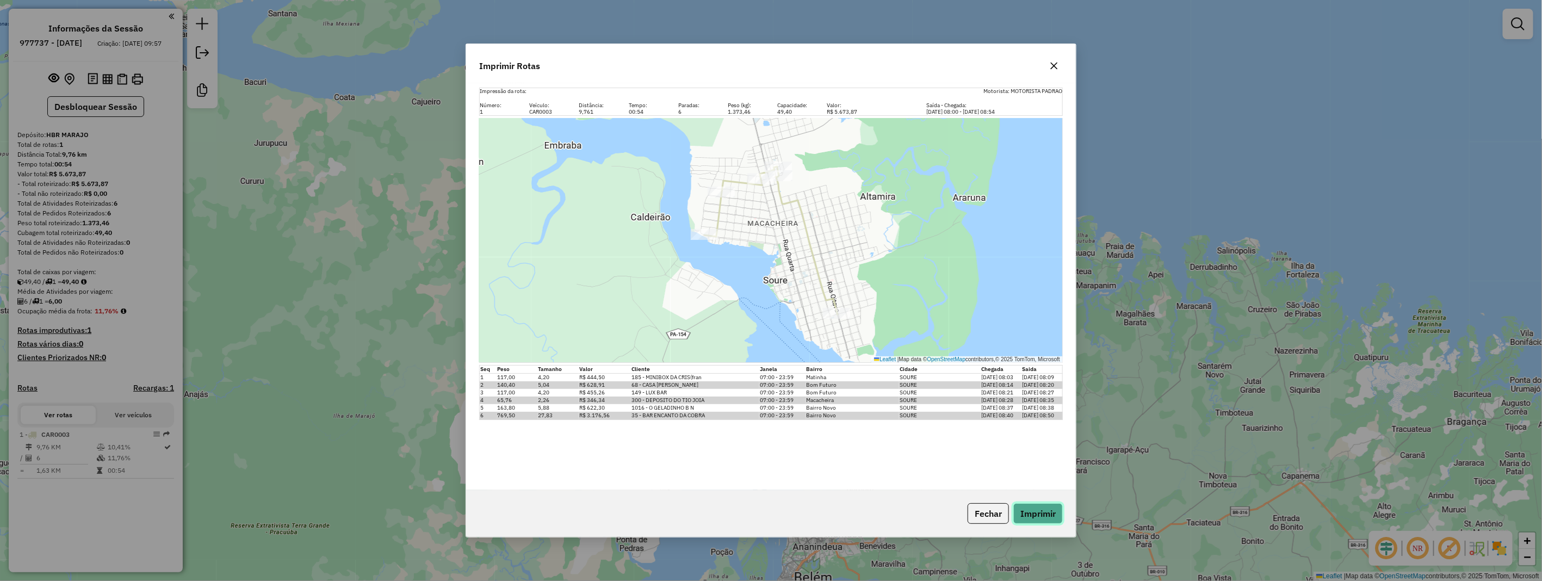
click at [1046, 515] on button "Imprimir" at bounding box center [1037, 513] width 49 height 21
